Goal: Task Accomplishment & Management: Manage account settings

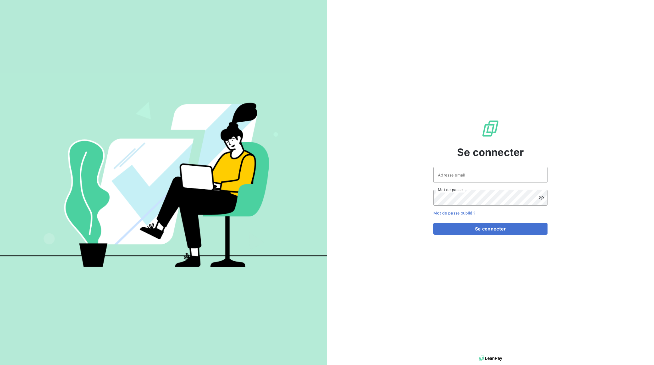
click at [0, 365] on div at bounding box center [0, 365] width 0 height 0
type input "[EMAIL_ADDRESS][DOMAIN_NAME]"
click at [481, 229] on button "Se connecter" at bounding box center [490, 229] width 114 height 12
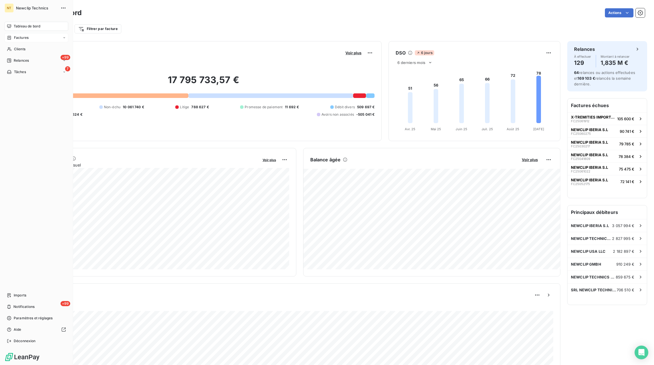
click at [63, 38] on icon at bounding box center [64, 37] width 3 height 3
click at [24, 47] on span "Factures" at bounding box center [21, 49] width 15 height 5
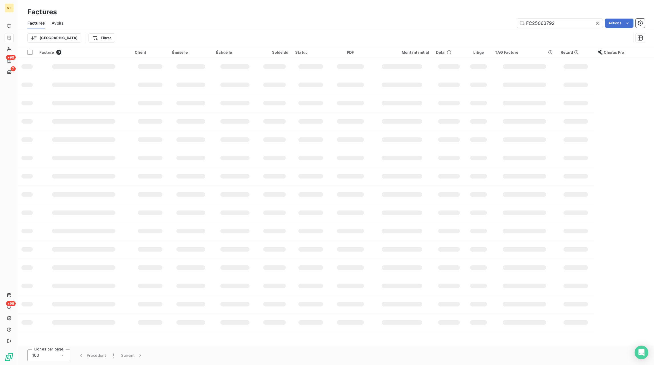
click at [598, 23] on icon at bounding box center [597, 23] width 3 height 3
click at [588, 23] on input "text" at bounding box center [560, 23] width 86 height 9
paste input "FC25080957"
type input "FC25080957"
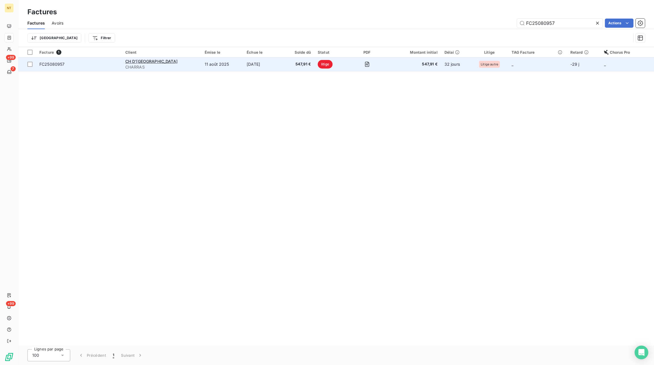
click at [291, 64] on td "547,91 €" at bounding box center [298, 64] width 31 height 14
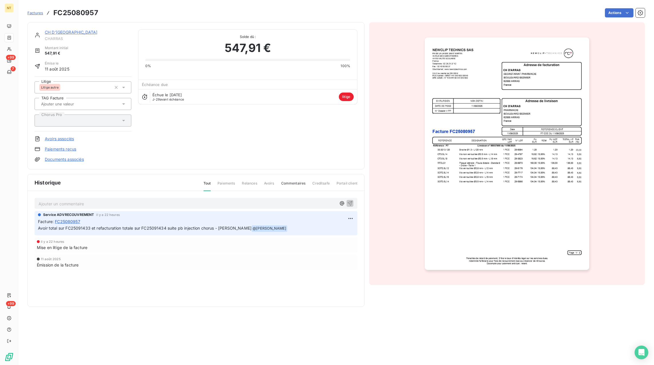
click at [37, 13] on span "Factures" at bounding box center [35, 13] width 16 height 5
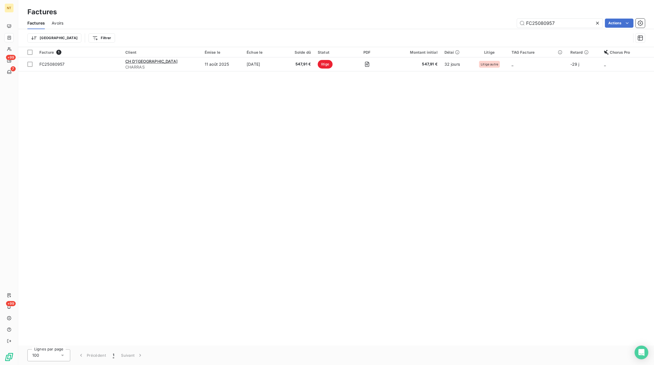
click at [597, 23] on icon at bounding box center [597, 23] width 3 height 3
click at [581, 24] on input "text" at bounding box center [560, 23] width 86 height 9
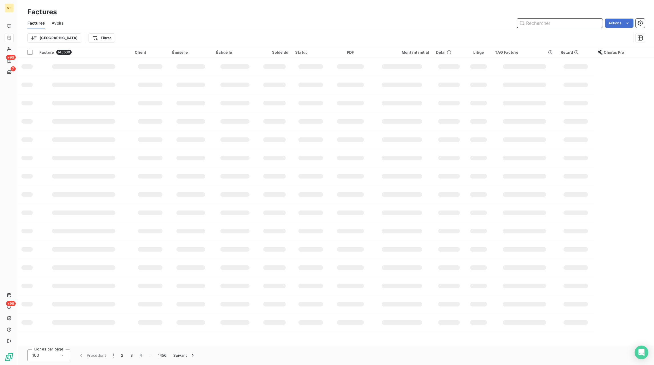
paste input "FC25091288"
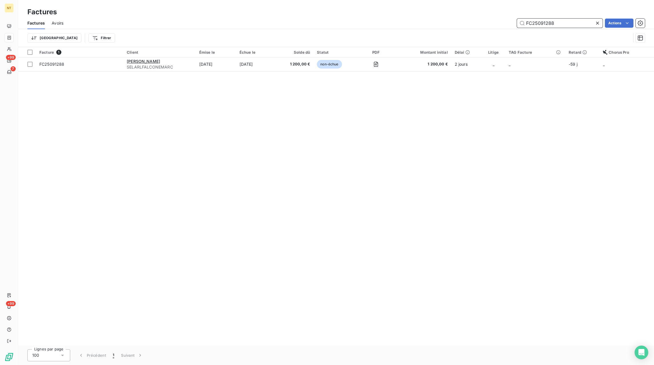
type input "FC25091288"
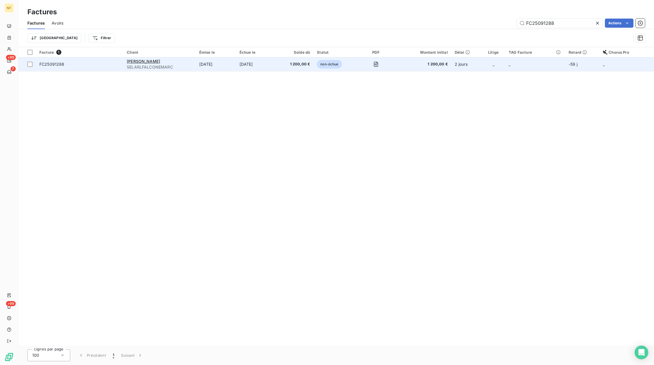
click at [277, 60] on td "[DATE]" at bounding box center [256, 64] width 41 height 14
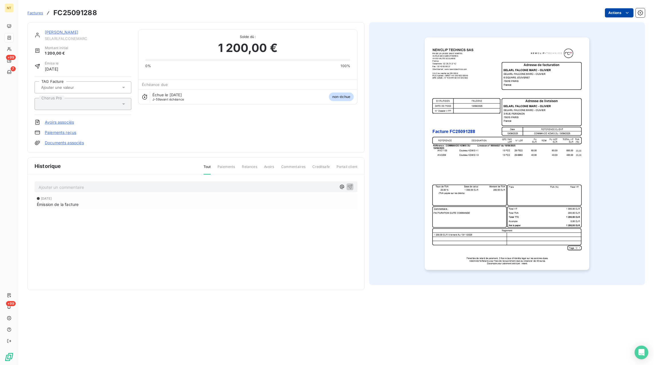
click at [614, 11] on html "NT +99 7 +99 Factures FC25091288 Actions SELARL [PERSON_NAME] Montant initial 1…" at bounding box center [327, 182] width 654 height 365
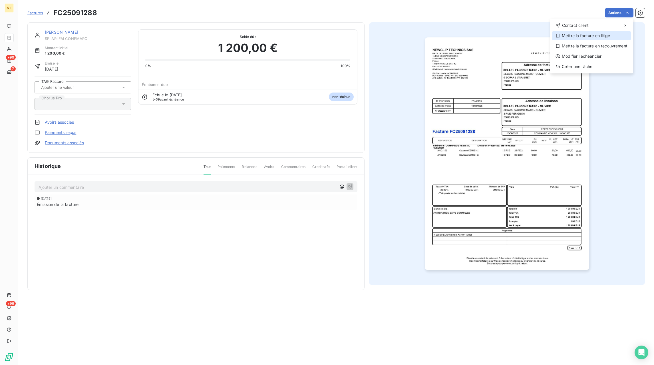
click at [584, 39] on div "Mettre la facture en litige" at bounding box center [591, 35] width 79 height 9
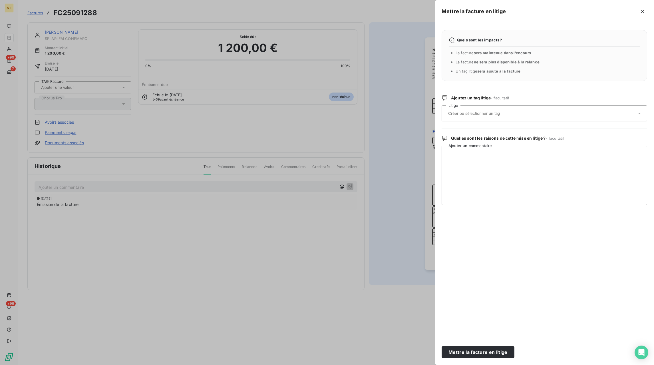
click at [483, 119] on div at bounding box center [541, 113] width 190 height 12
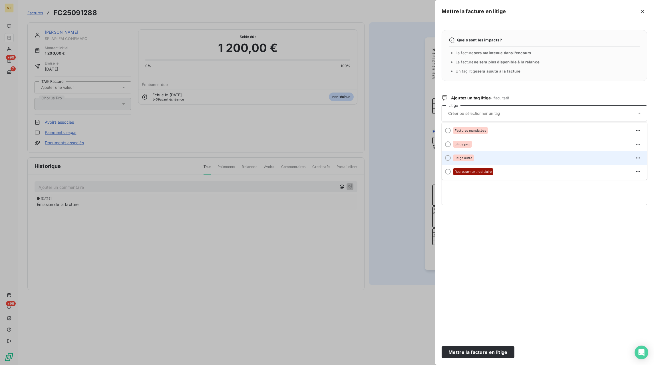
click at [471, 159] on span "Litige autre" at bounding box center [463, 157] width 17 height 3
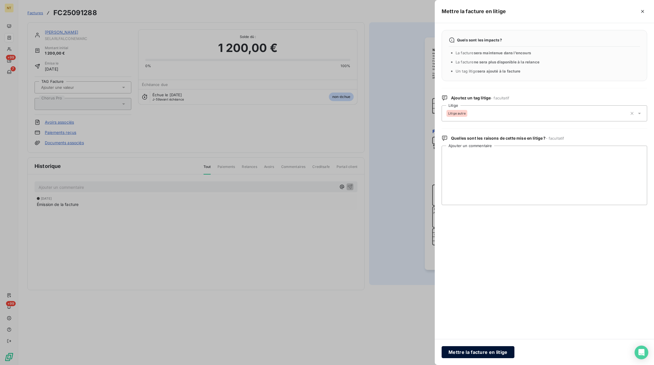
click at [491, 352] on button "Mettre la facture en litige" at bounding box center [478, 352] width 73 height 12
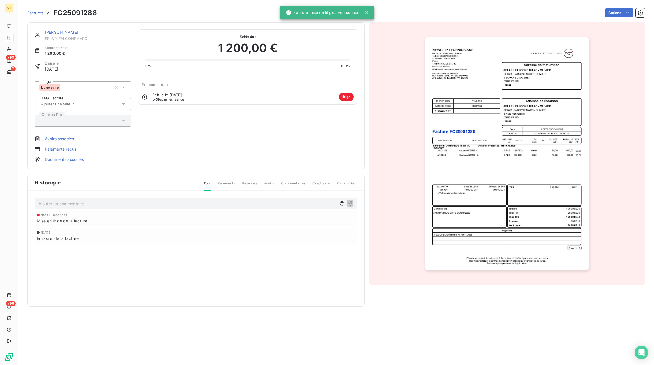
click at [145, 202] on p "Ajouter un commentaire ﻿" at bounding box center [188, 203] width 298 height 7
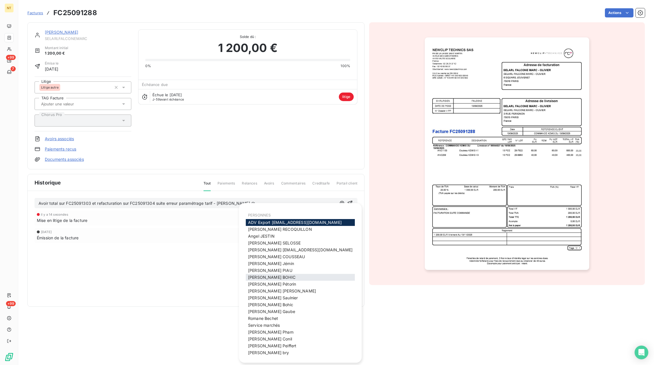
click at [268, 276] on span "[PERSON_NAME]" at bounding box center [271, 277] width 47 height 5
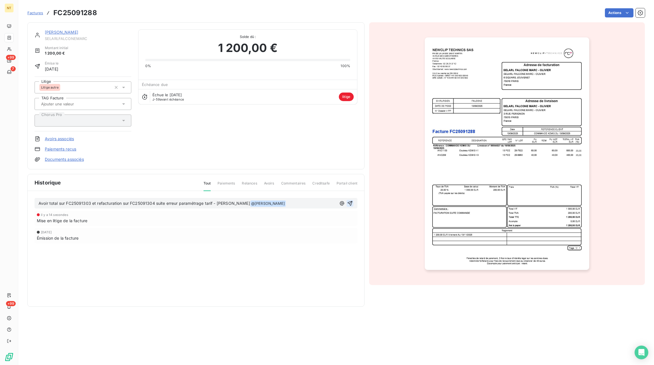
click at [353, 204] on button "button" at bounding box center [350, 203] width 7 height 7
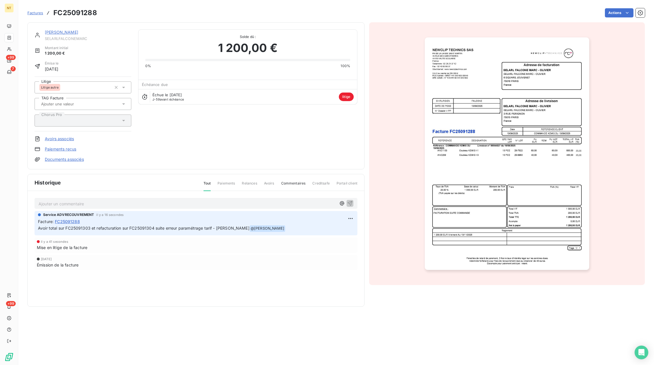
click at [31, 13] on span "Factures" at bounding box center [35, 13] width 16 height 5
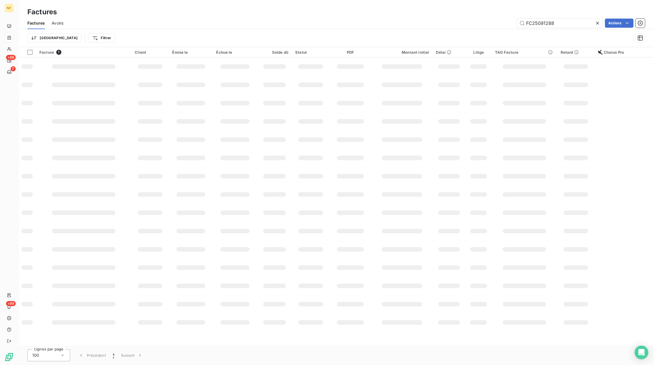
click at [597, 23] on icon at bounding box center [597, 23] width 3 height 3
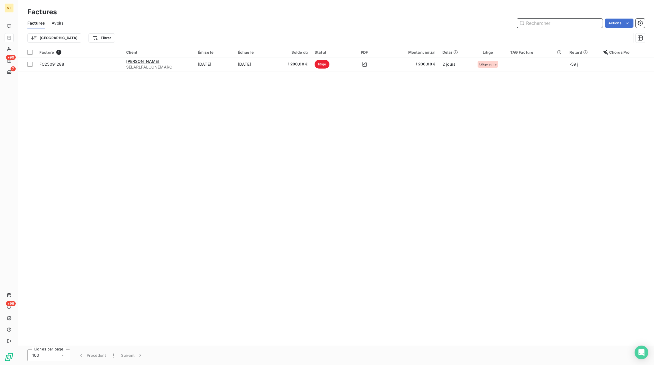
click at [596, 23] on input "text" at bounding box center [560, 23] width 86 height 9
paste input "FC25090800"
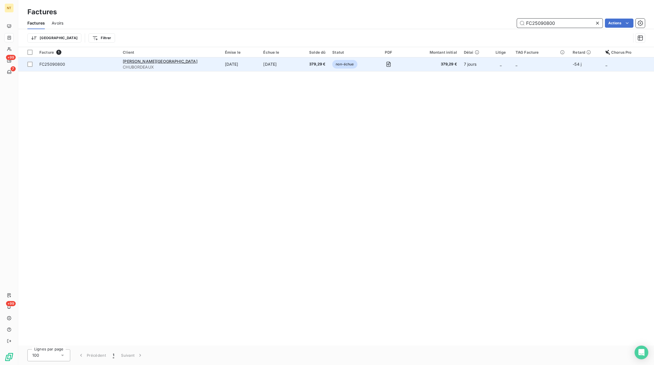
type input "FC25090800"
click at [302, 63] on span "379,29 €" at bounding box center [313, 64] width 23 height 6
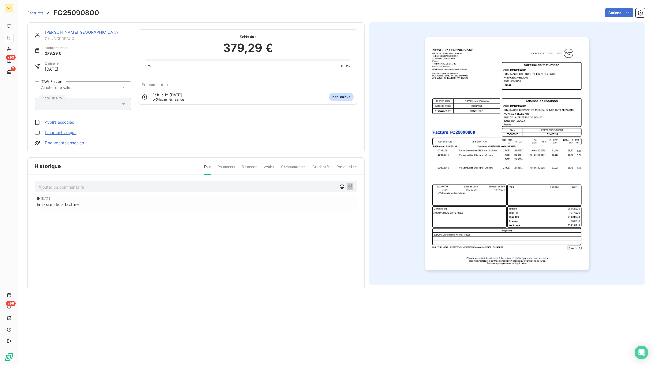
click at [104, 190] on p "Ajouter un commentaire ﻿" at bounding box center [188, 187] width 298 height 7
click at [348, 187] on icon "button" at bounding box center [350, 187] width 6 height 6
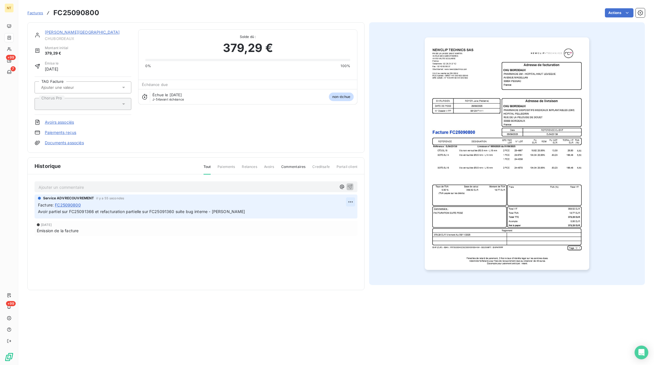
click at [351, 202] on html "NT +99 7 +99 Factures FC25090800 Actions CHU BORDEAUX CHUBORDEAUX Montant initi…" at bounding box center [327, 182] width 654 height 365
click at [341, 225] on div "Supprimer" at bounding box center [337, 224] width 32 height 9
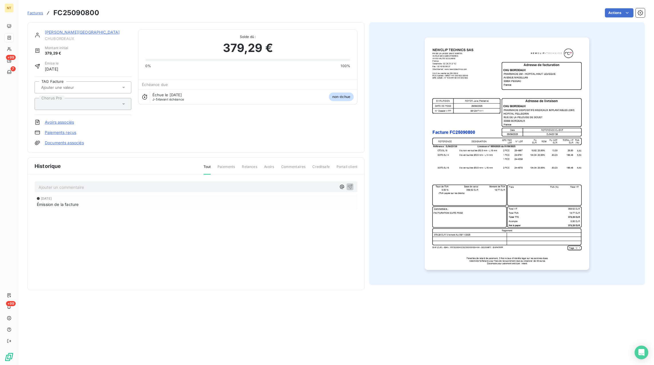
click at [41, 14] on span "Factures" at bounding box center [35, 13] width 16 height 5
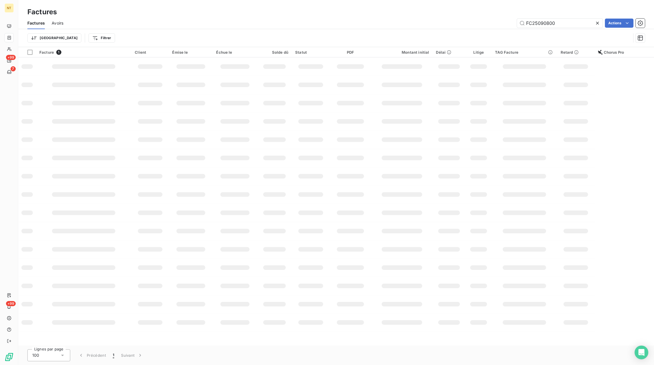
click at [598, 22] on icon at bounding box center [598, 23] width 6 height 6
click at [570, 23] on input "text" at bounding box center [560, 23] width 86 height 9
paste input "FC25091360"
type input "FC25091360"
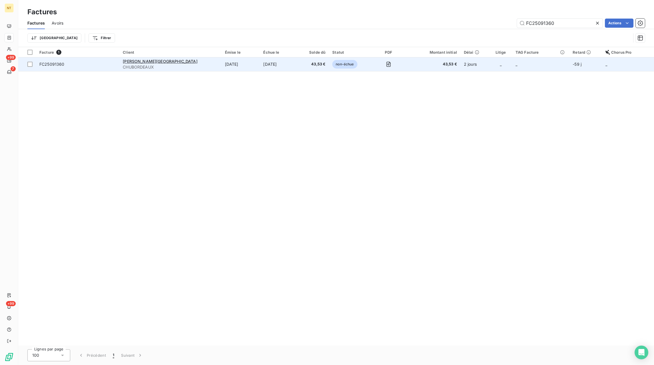
click at [260, 64] on td "[DATE]" at bounding box center [279, 64] width 39 height 14
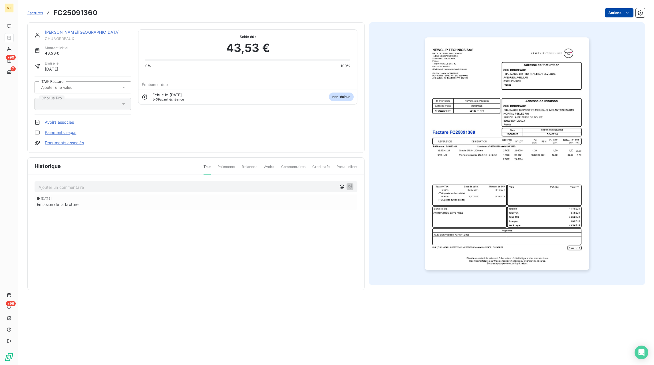
click at [623, 15] on html "NT +99 7 +99 Factures FC25091360 Actions CHU BORDEAUX CHUBORDEAUX Montant initi…" at bounding box center [327, 182] width 654 height 365
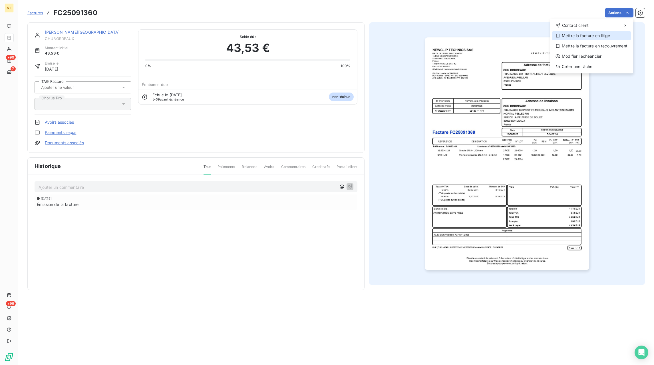
click at [608, 36] on div "Mettre la facture en litige" at bounding box center [591, 35] width 79 height 9
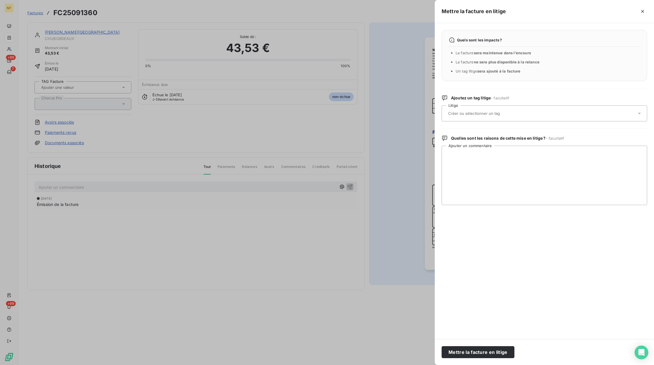
click at [496, 111] on div at bounding box center [541, 113] width 190 height 12
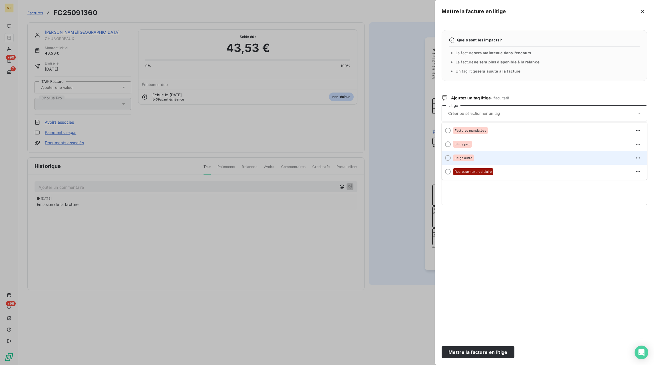
click at [467, 161] on div "Litige autre" at bounding box center [463, 157] width 21 height 7
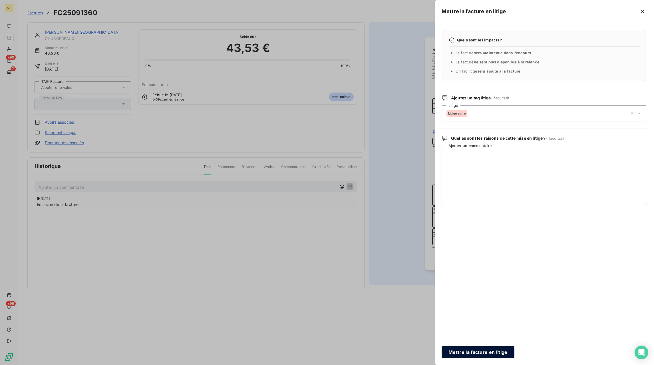
click at [485, 356] on button "Mettre la facture en litige" at bounding box center [478, 352] width 73 height 12
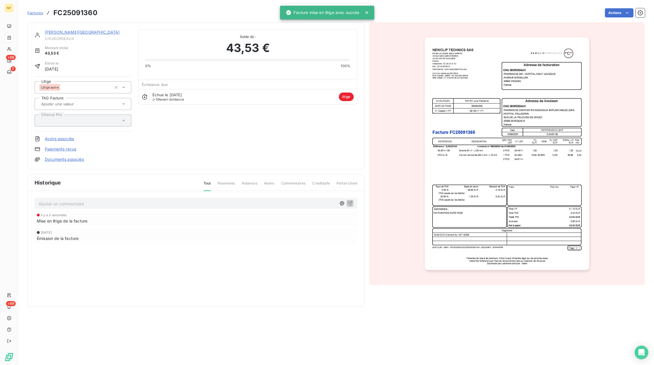
click at [79, 204] on p "Ajouter un commentaire ﻿" at bounding box center [188, 203] width 298 height 7
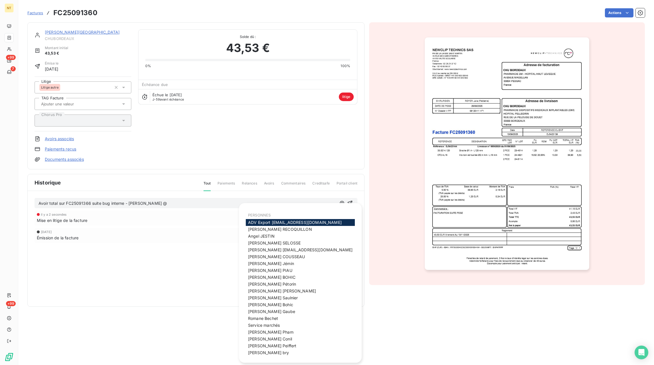
drag, startPoint x: 264, startPoint y: 278, endPoint x: 318, endPoint y: 252, distance: 59.5
click at [264, 278] on span "[PERSON_NAME]" at bounding box center [271, 277] width 47 height 5
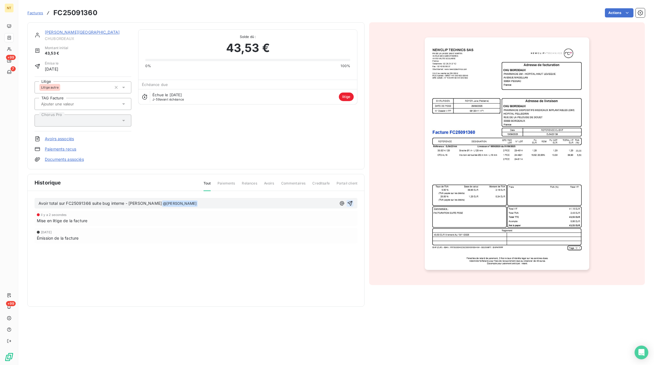
click at [351, 204] on icon "button" at bounding box center [350, 203] width 6 height 6
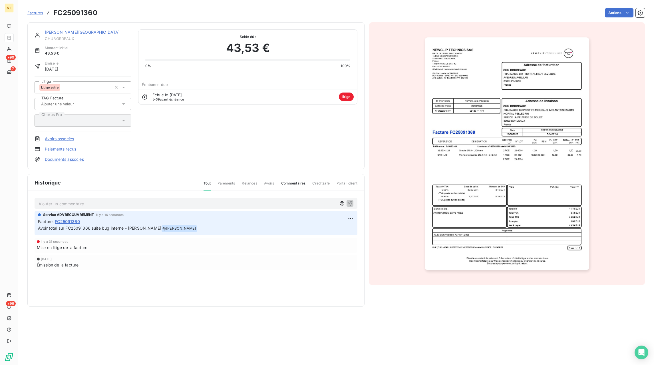
click at [38, 13] on span "Factures" at bounding box center [35, 13] width 16 height 5
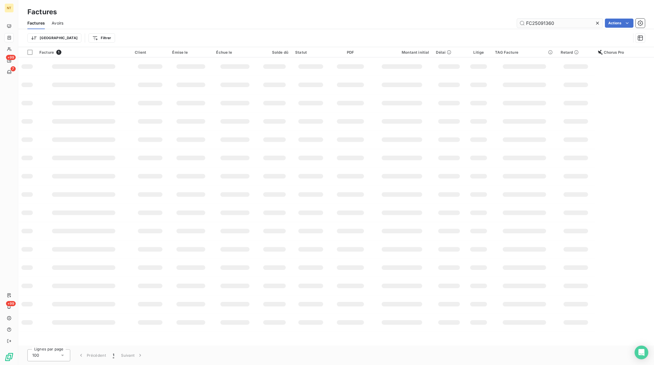
click at [596, 23] on icon at bounding box center [598, 23] width 6 height 6
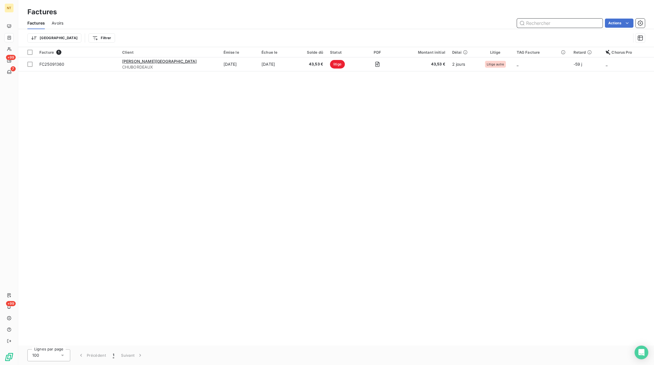
click at [576, 26] on input "text" at bounding box center [560, 23] width 86 height 9
paste input "FC25071829"
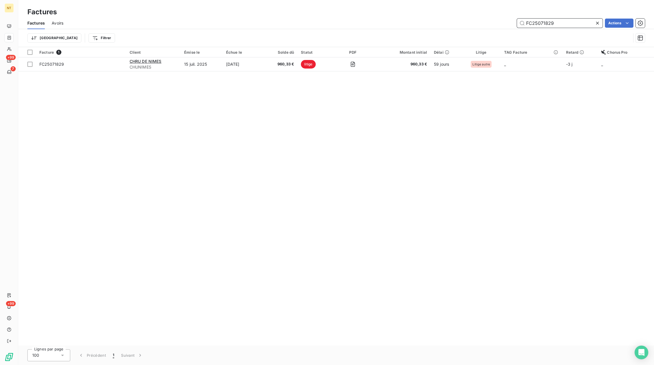
type input "FC25071829"
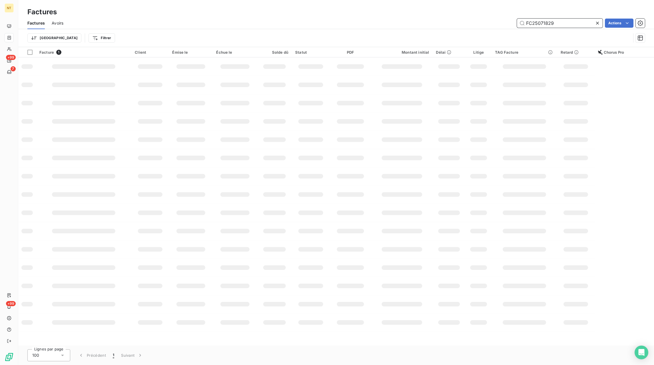
drag, startPoint x: 30, startPoint y: 23, endPoint x: 504, endPoint y: 26, distance: 474.2
click at [31, 23] on span "Factures" at bounding box center [35, 23] width 17 height 6
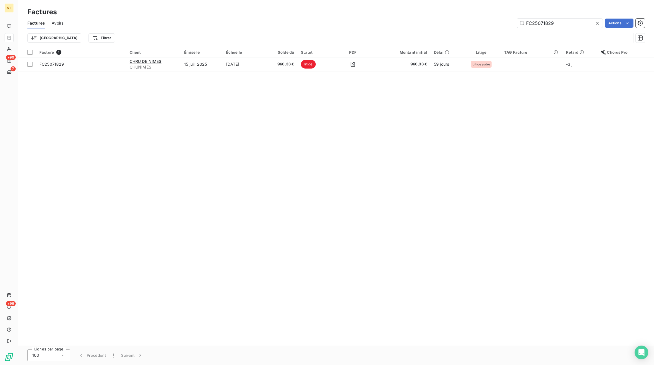
click at [597, 23] on icon at bounding box center [597, 23] width 3 height 3
click at [592, 23] on input "text" at bounding box center [560, 23] width 86 height 9
paste input "FC25071830"
type input "FC25071830"
